Goal: Task Accomplishment & Management: Manage account settings

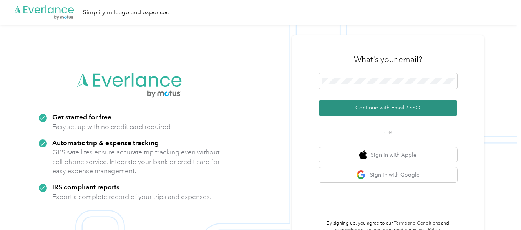
click at [445, 110] on button "Continue with Email / SSO" at bounding box center [388, 108] width 138 height 16
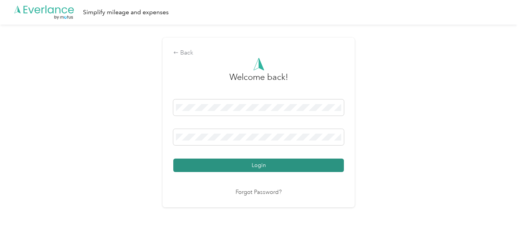
click at [300, 168] on button "Login" at bounding box center [258, 165] width 171 height 13
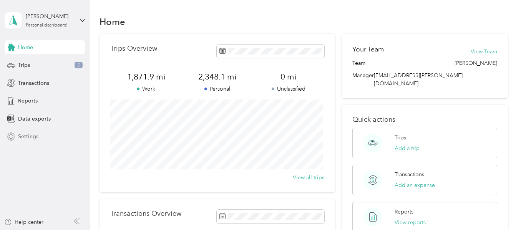
click at [25, 137] on span "Settings" at bounding box center [28, 137] width 20 height 8
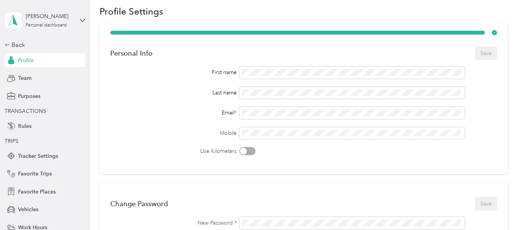
scroll to position [38, 0]
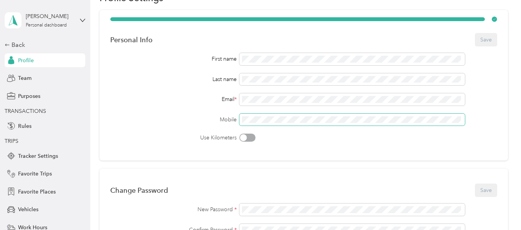
click at [157, 125] on div "Mobile" at bounding box center [303, 120] width 387 height 12
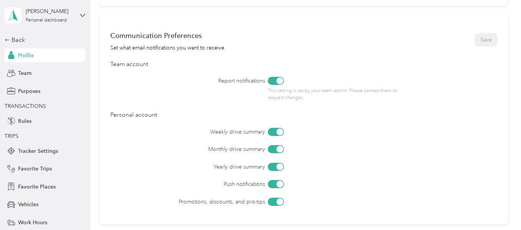
scroll to position [0, 0]
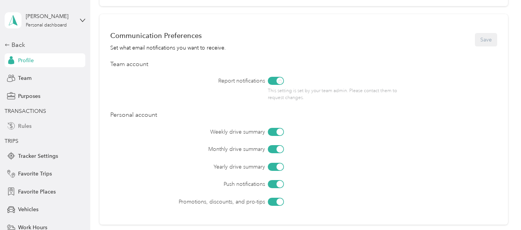
click at [26, 124] on span "Rules" at bounding box center [24, 126] width 13 height 8
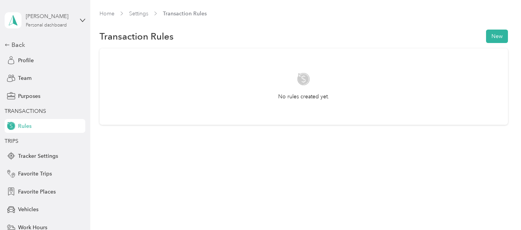
click at [50, 20] on div "[PERSON_NAME]" at bounding box center [50, 16] width 48 height 8
click at [147, 13] on link "Settings" at bounding box center [138, 13] width 19 height 7
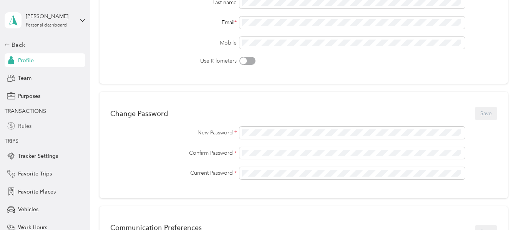
click at [18, 122] on span "Rules" at bounding box center [24, 126] width 13 height 8
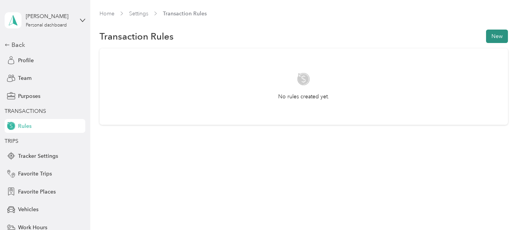
click at [505, 36] on button "New" at bounding box center [497, 36] width 22 height 13
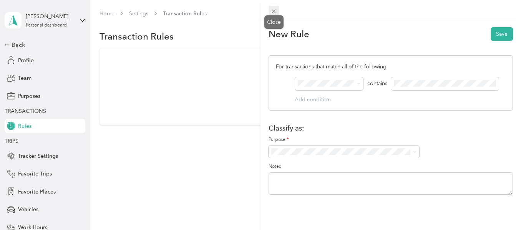
click at [272, 12] on icon at bounding box center [274, 11] width 7 height 7
